Goal: Task Accomplishment & Management: Use online tool/utility

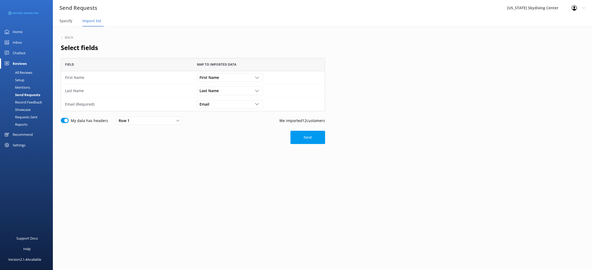
scroll to position [53, 264]
click at [69, 36] on h6 "Back" at bounding box center [69, 37] width 8 height 3
click at [208, 77] on span "Select" at bounding box center [207, 78] width 14 height 6
click at [219, 98] on link "First Name" at bounding box center [229, 99] width 65 height 11
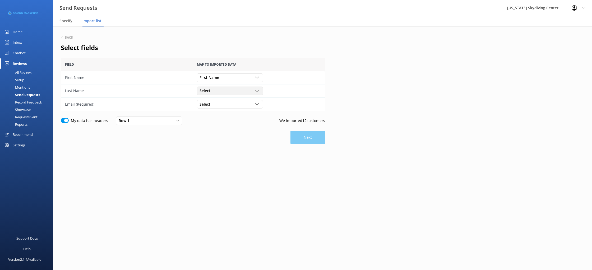
click at [217, 92] on div "Select" at bounding box center [229, 91] width 63 height 6
click at [220, 122] on link "Last Name" at bounding box center [229, 123] width 65 height 11
click at [217, 104] on div "Select" at bounding box center [229, 104] width 63 height 6
click at [216, 147] on link "Email" at bounding box center [229, 147] width 65 height 11
click at [303, 136] on button "Next" at bounding box center [307, 137] width 35 height 13
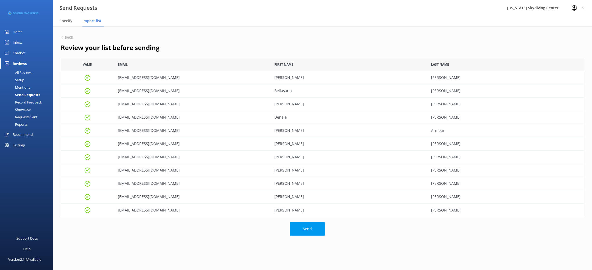
scroll to position [159, 523]
click at [303, 229] on button "Send" at bounding box center [307, 228] width 35 height 13
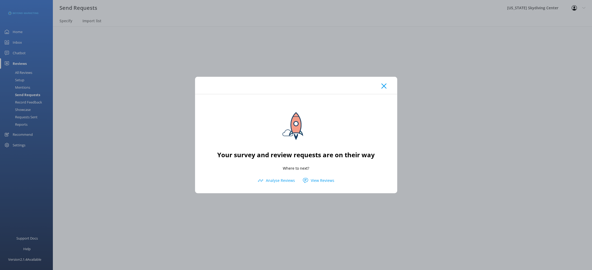
click at [380, 88] on div at bounding box center [296, 85] width 202 height 17
click at [385, 82] on div at bounding box center [296, 85] width 202 height 17
click at [387, 86] on div at bounding box center [296, 85] width 202 height 17
click at [383, 86] on use at bounding box center [383, 86] width 5 height 5
